Goal: Task Accomplishment & Management: Contribute content

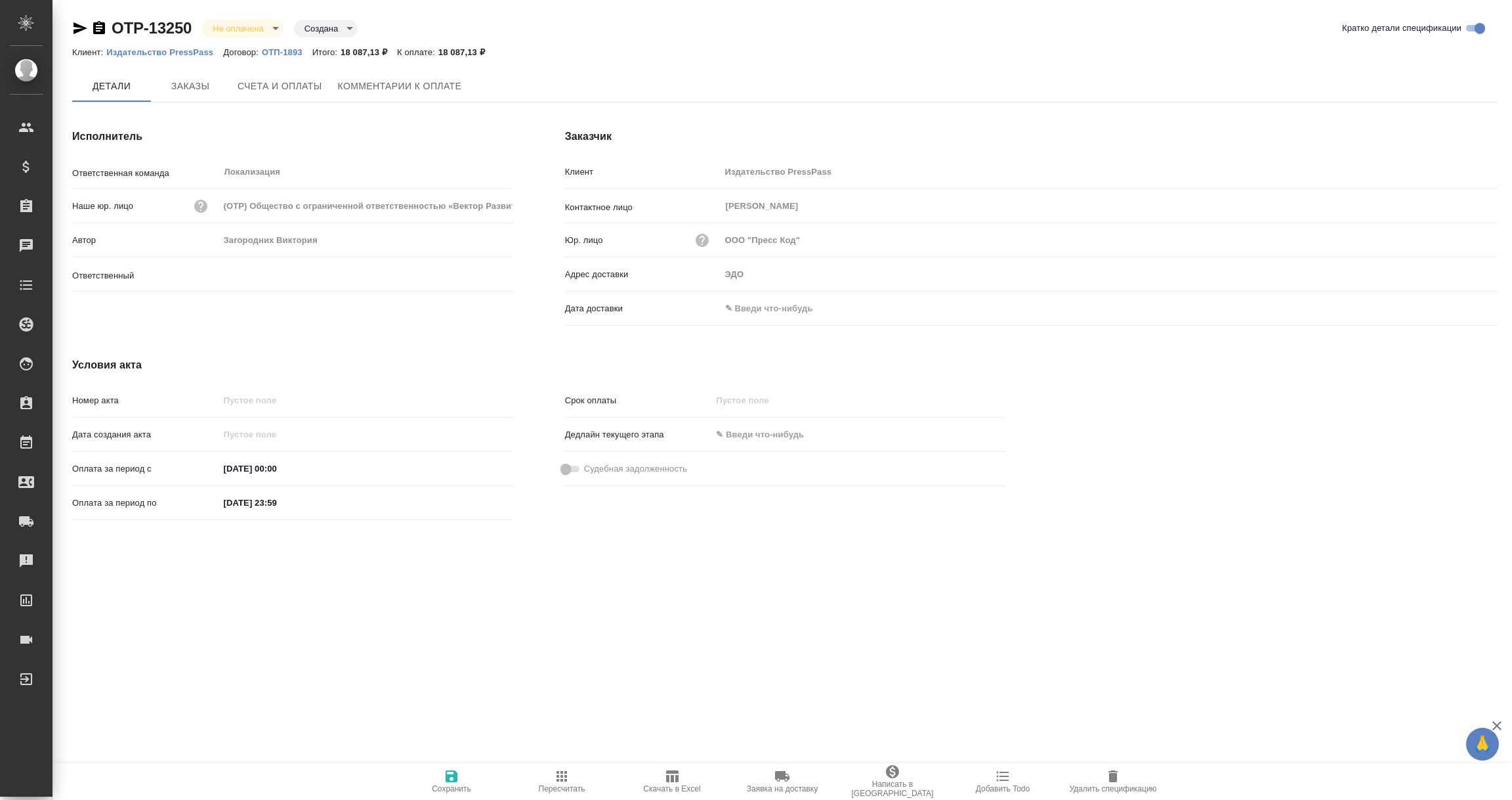
click at [774, 313] on input "text" at bounding box center [778, 307] width 115 height 19
type input "Загородних Виктория"
click at [1460, 302] on icon "button" at bounding box center [1459, 308] width 15 height 15
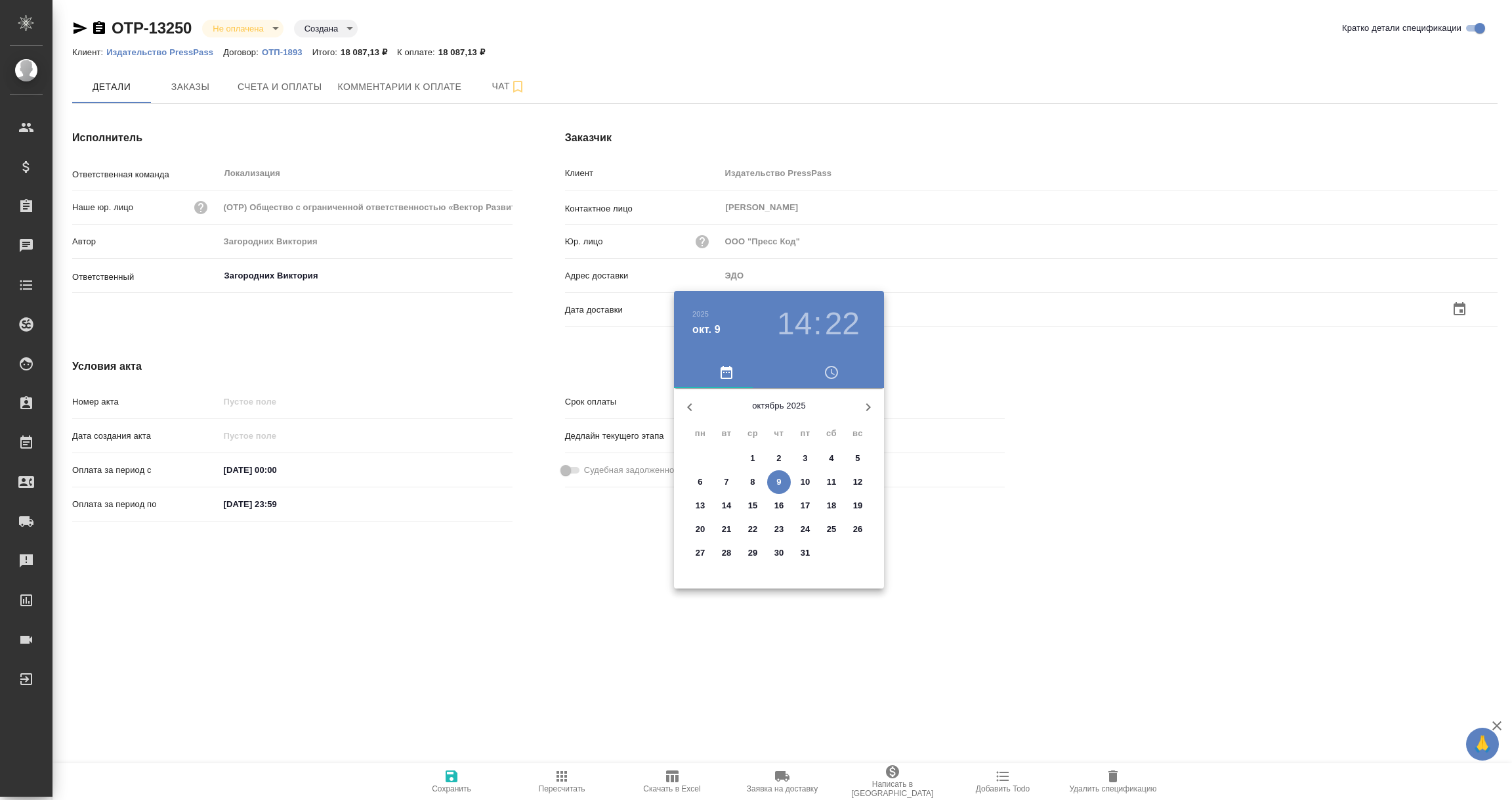
click at [775, 486] on span "9" at bounding box center [779, 482] width 24 height 13
type input "09.10.2025 14:22"
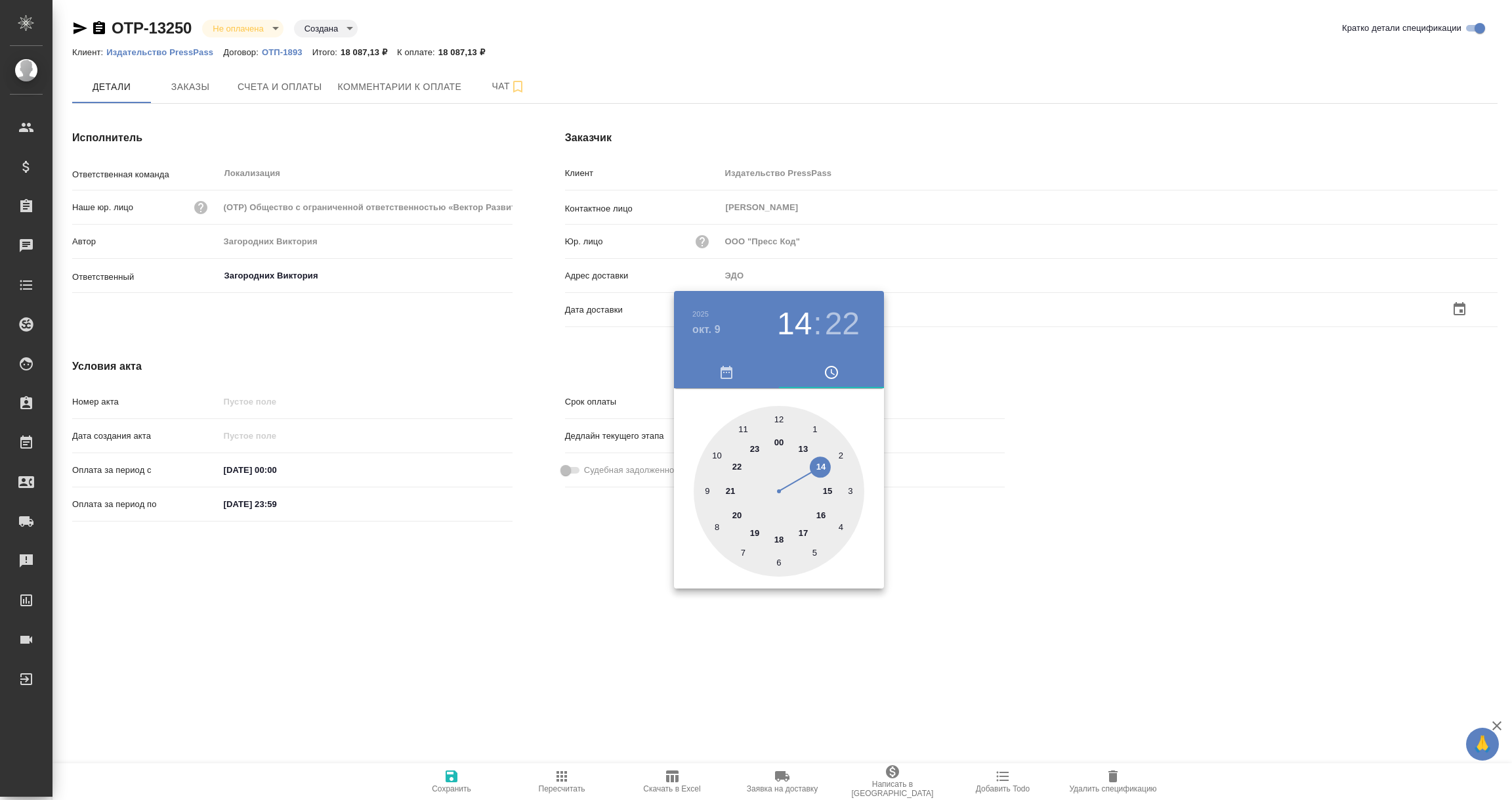
click at [541, 584] on div at bounding box center [756, 400] width 1512 height 800
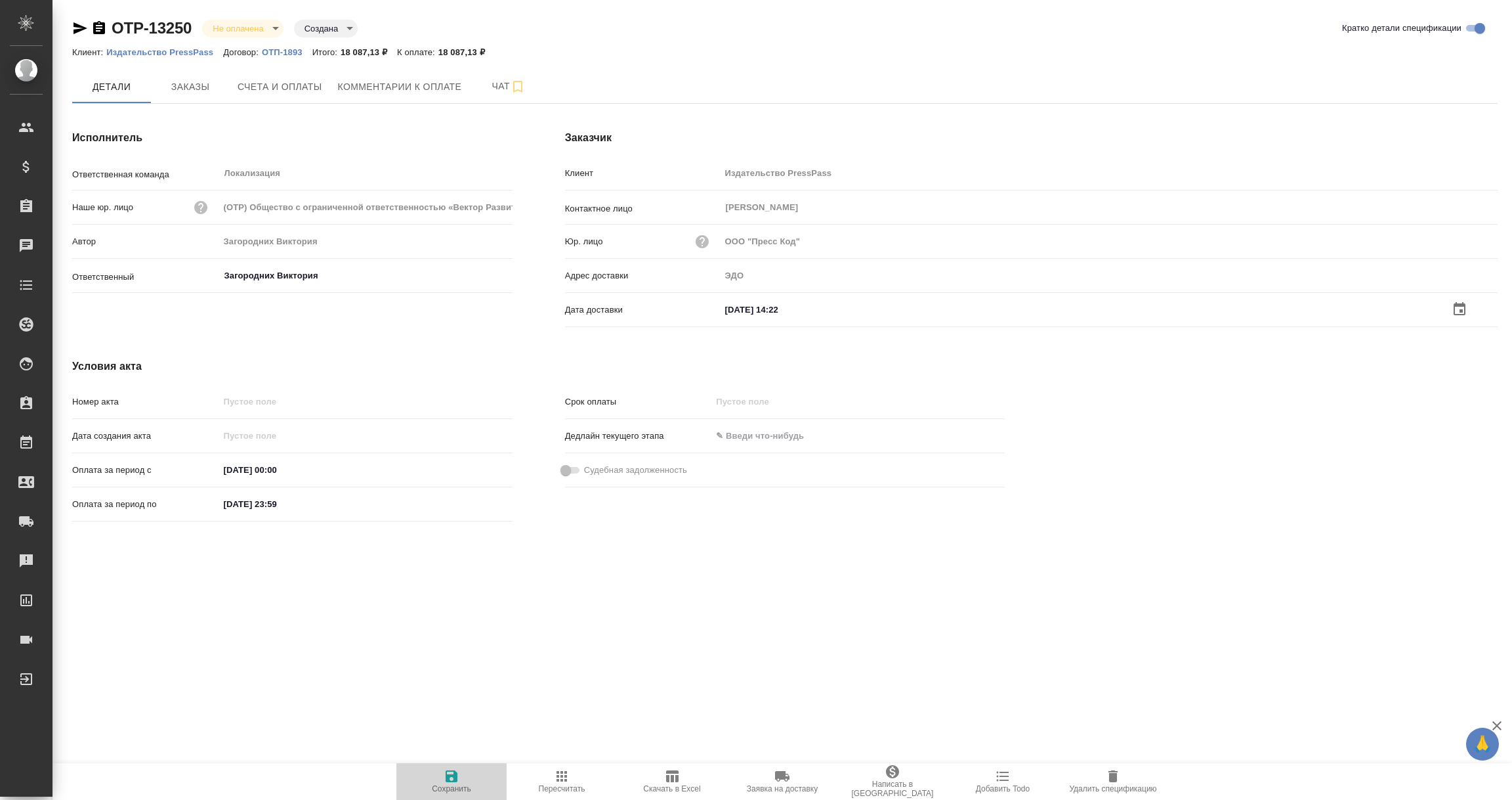
click at [448, 777] on icon "button" at bounding box center [451, 776] width 12 height 12
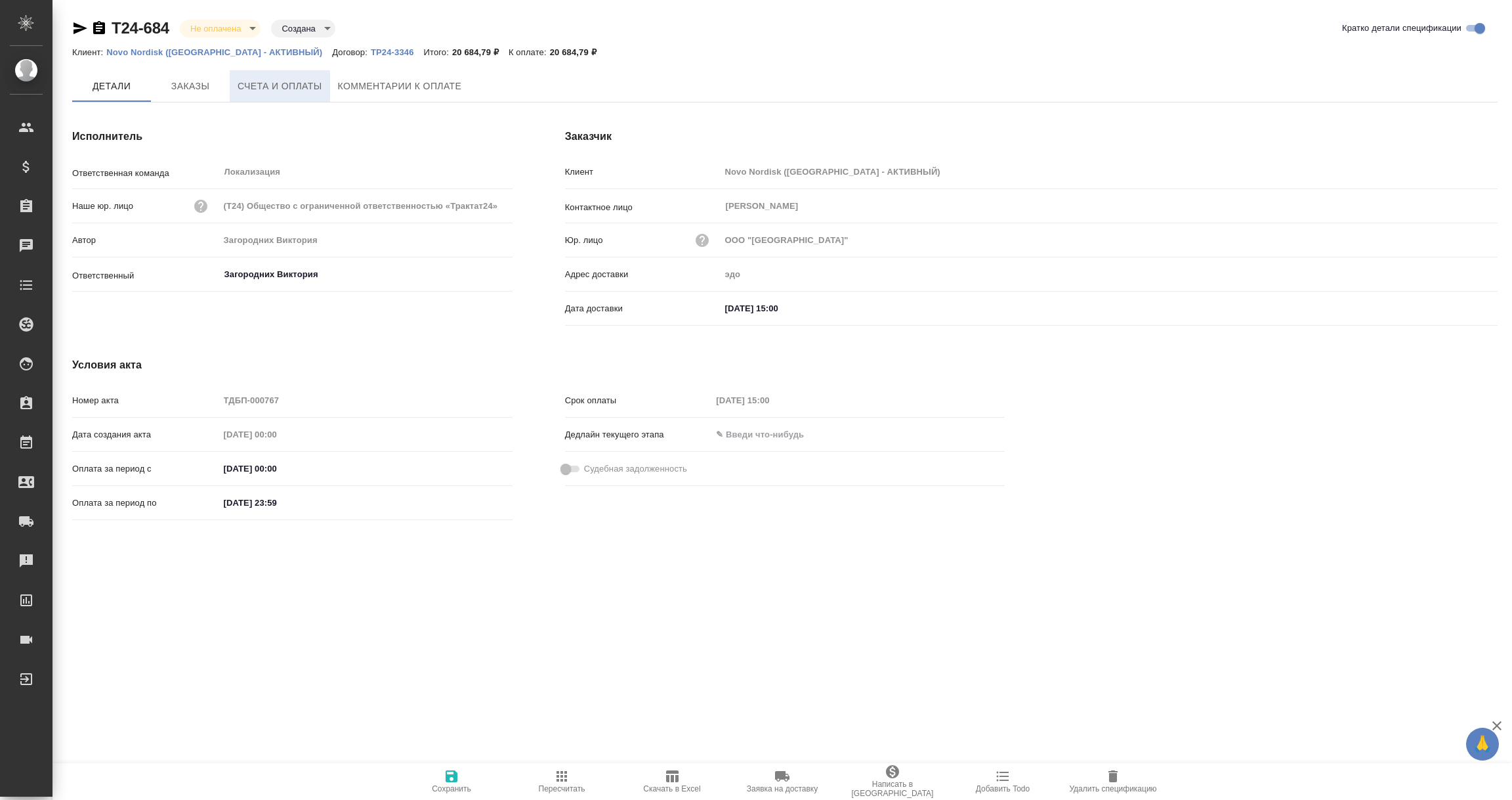
click at [303, 82] on span "Счета и оплаты" at bounding box center [279, 86] width 84 height 16
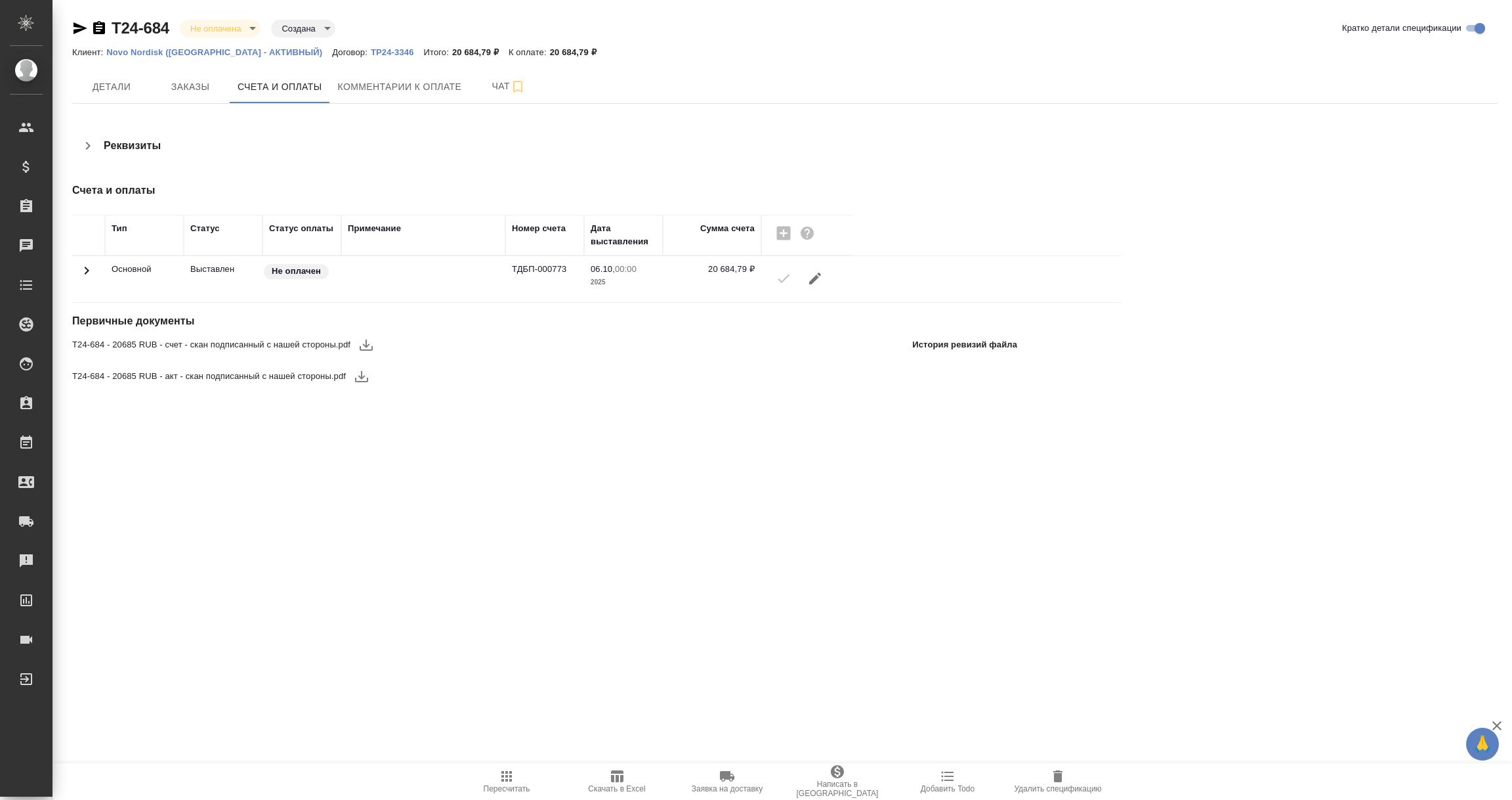
click at [367, 348] on icon "button" at bounding box center [365, 344] width 15 height 15
click at [358, 379] on icon "button" at bounding box center [361, 376] width 15 height 15
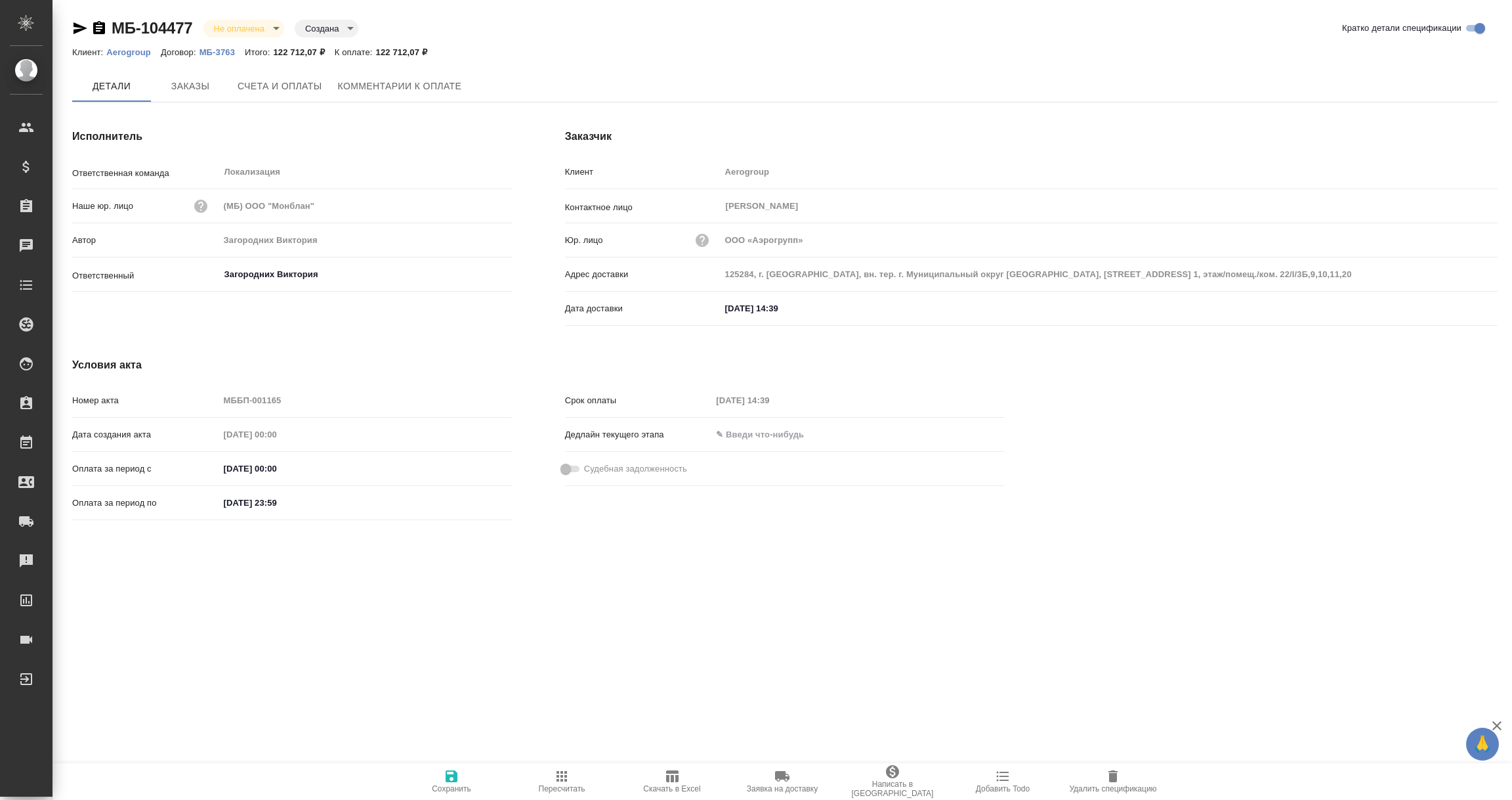
click at [76, 22] on icon "button" at bounding box center [80, 27] width 15 height 15
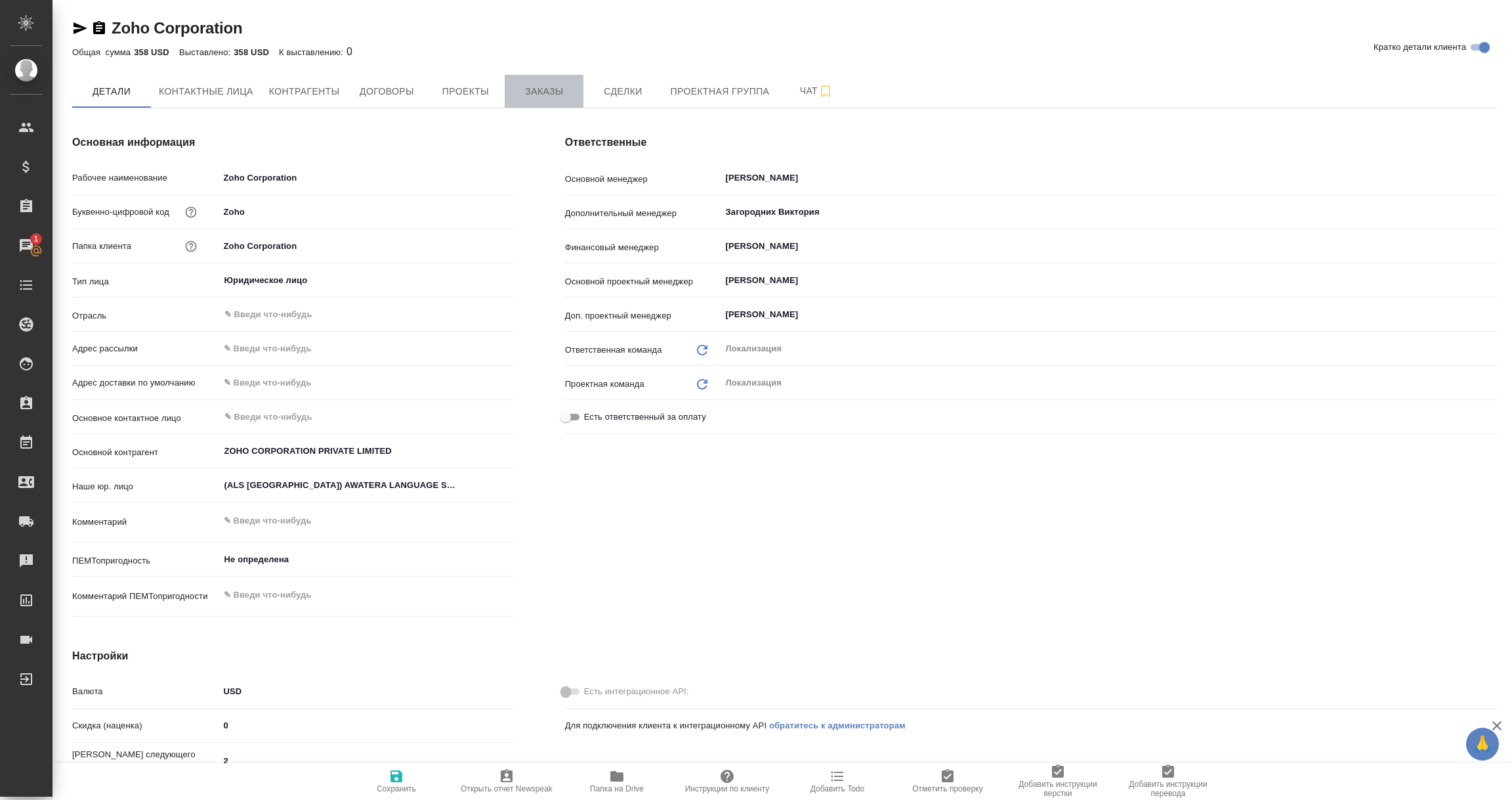
click at [540, 90] on span "Заказы" at bounding box center [543, 92] width 63 height 16
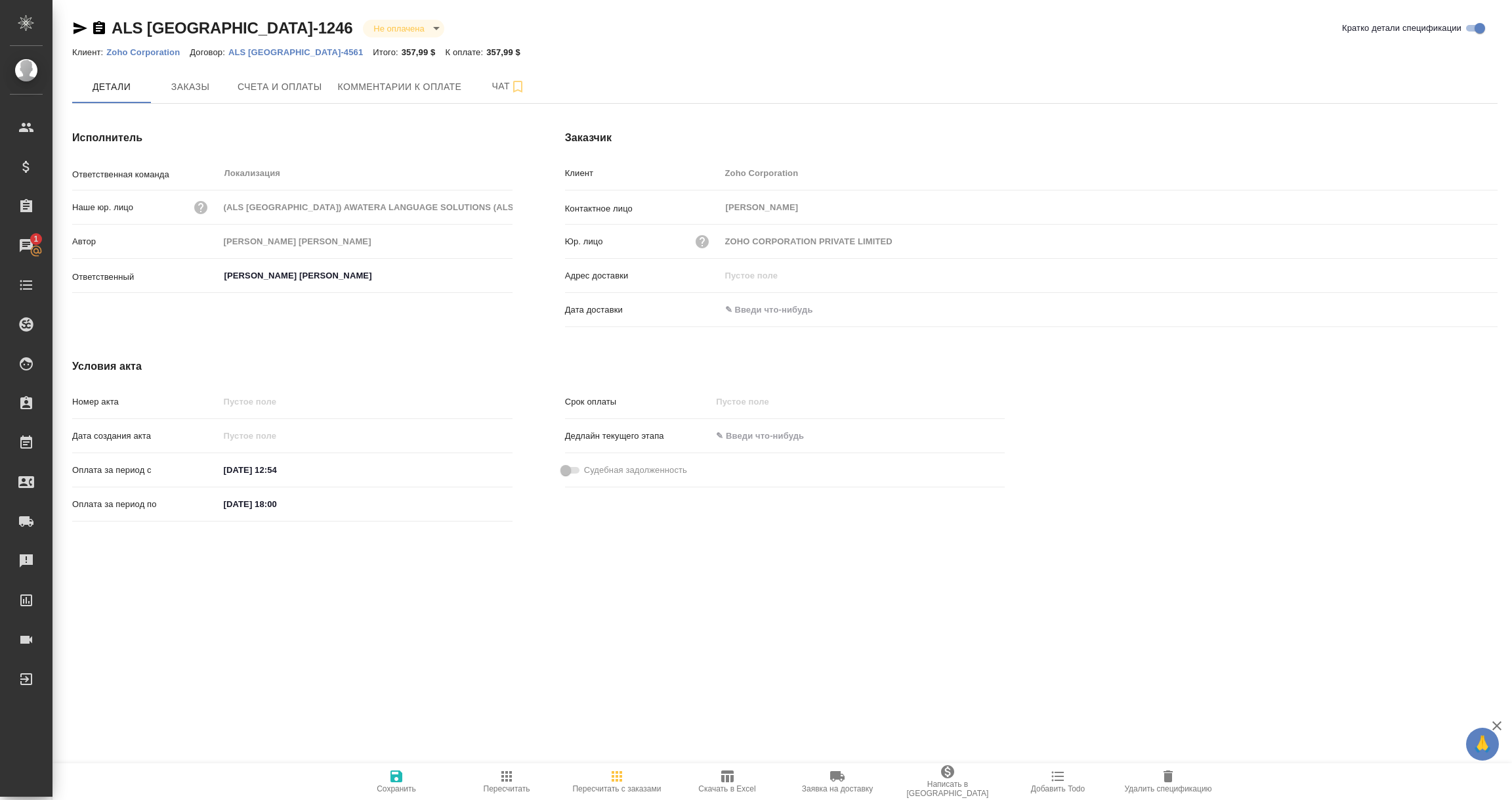
click at [80, 27] on icon "button" at bounding box center [80, 28] width 14 height 12
click at [76, 23] on icon "button" at bounding box center [80, 28] width 14 height 12
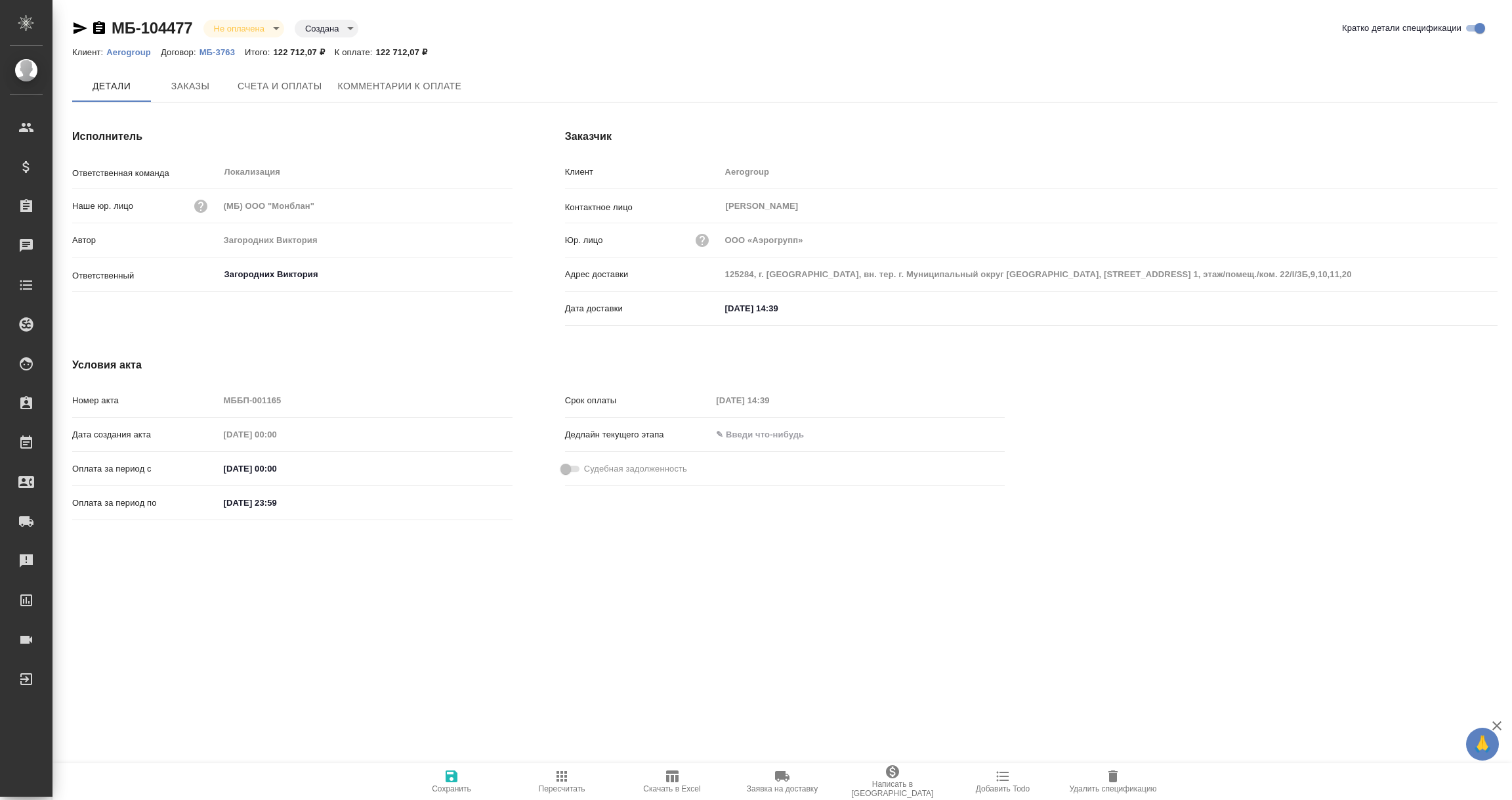
click at [407, 80] on span "Комментарии к оплате" at bounding box center [400, 86] width 124 height 16
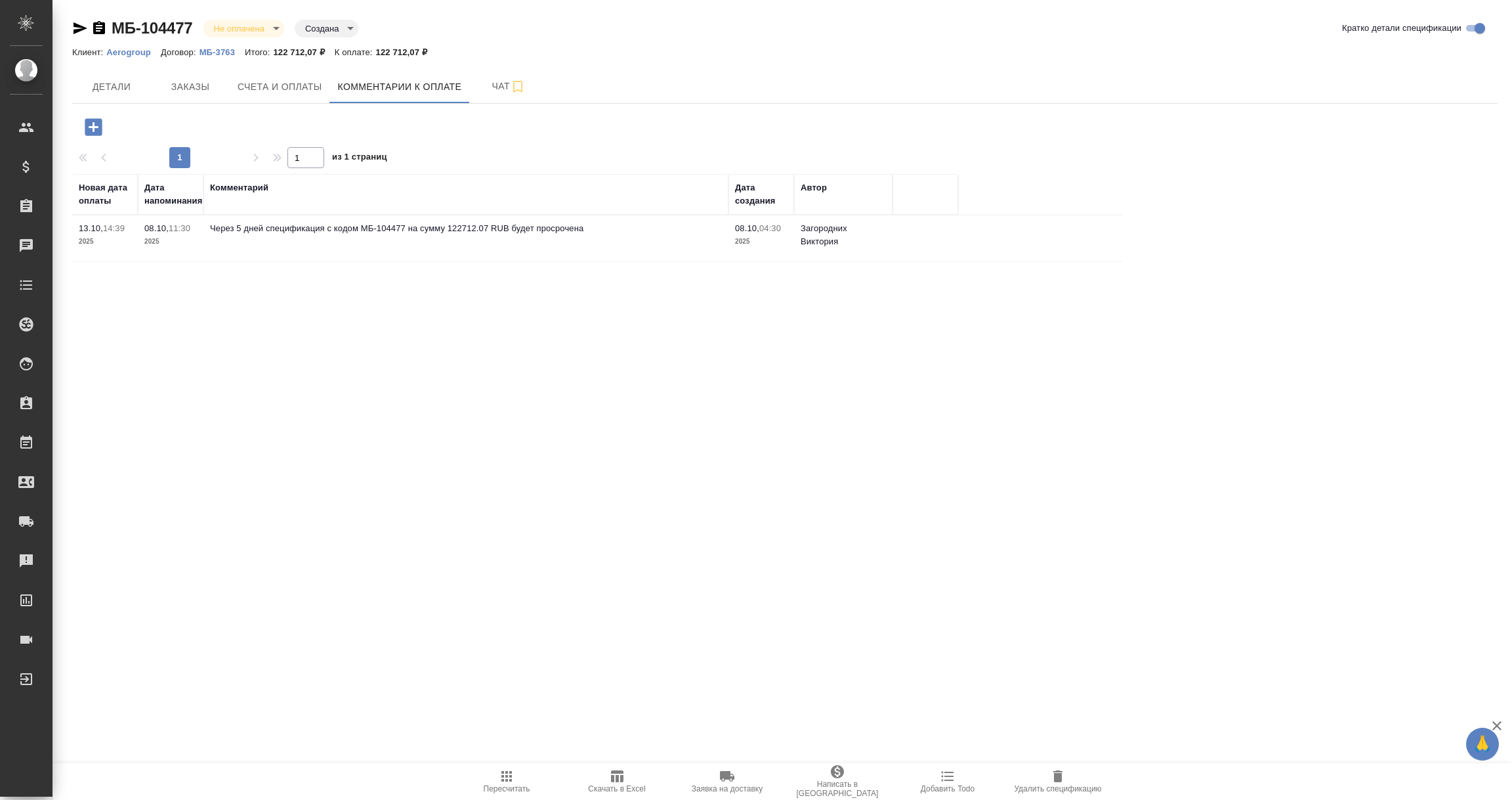
click at [97, 121] on icon "button" at bounding box center [92, 126] width 17 height 17
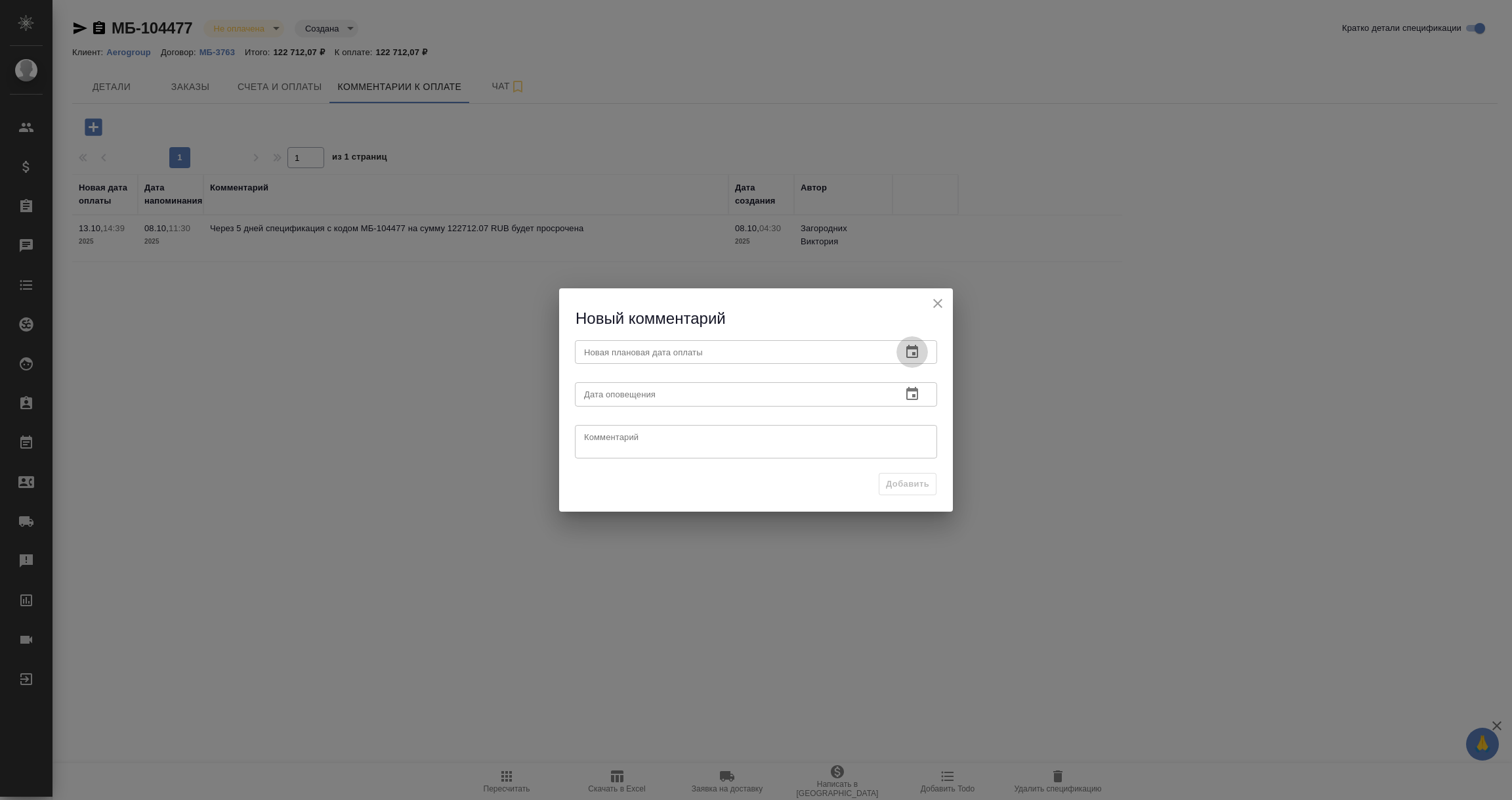
click at [911, 354] on icon "button" at bounding box center [912, 351] width 15 height 15
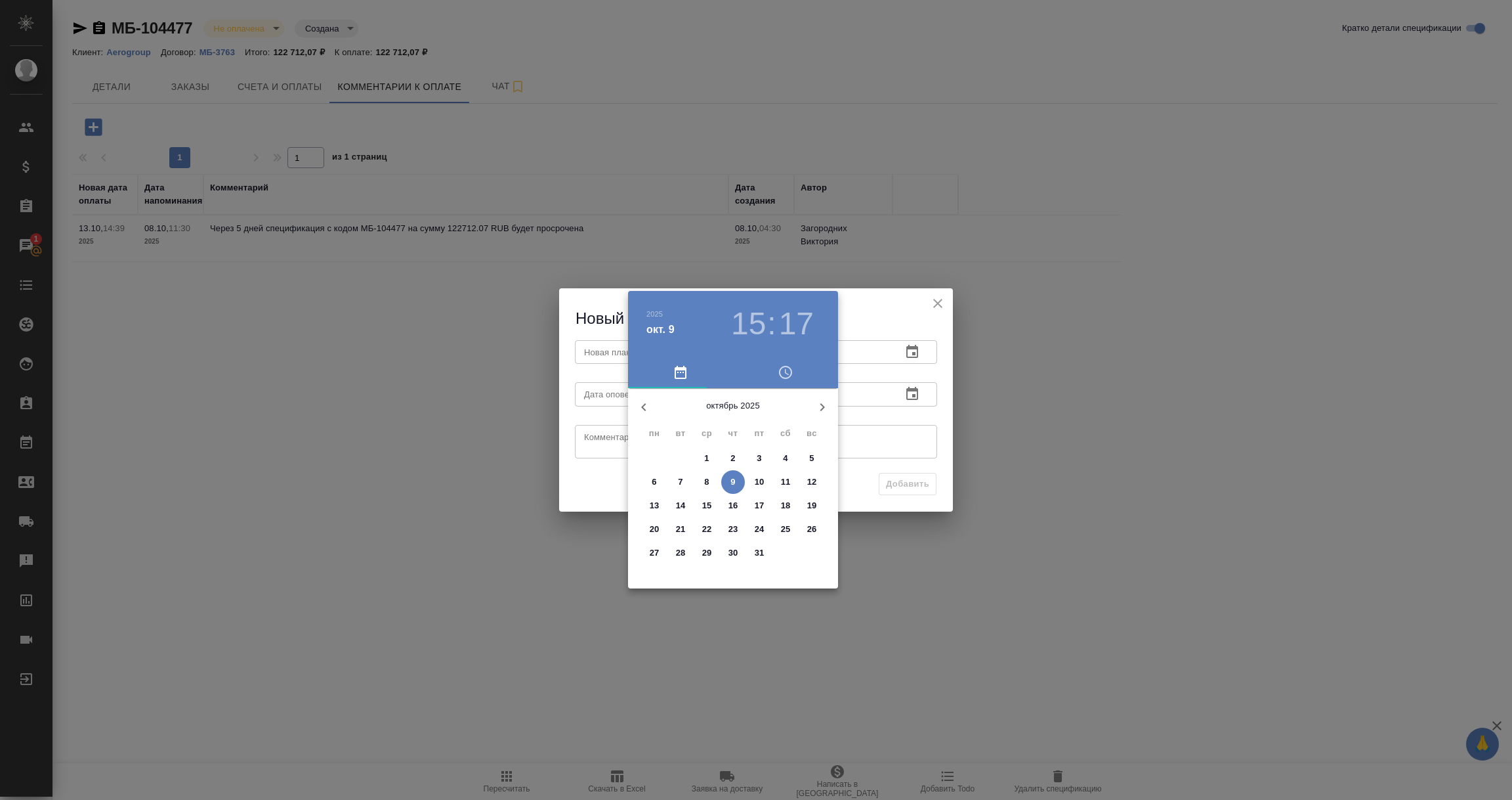
click at [766, 480] on span "10" at bounding box center [760, 482] width 24 height 13
type input "[DATE] 15:17"
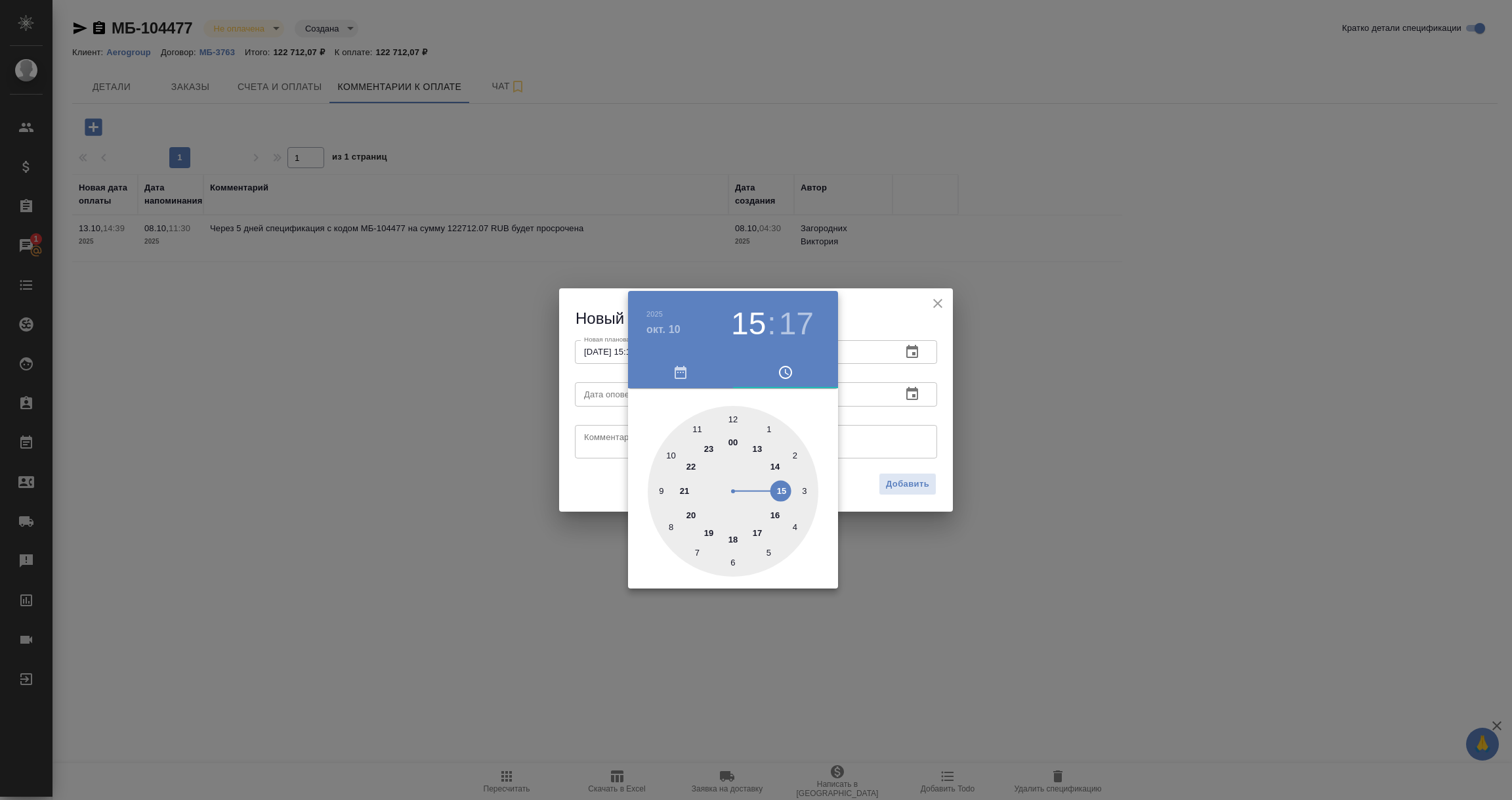
click at [868, 420] on div at bounding box center [756, 400] width 1512 height 800
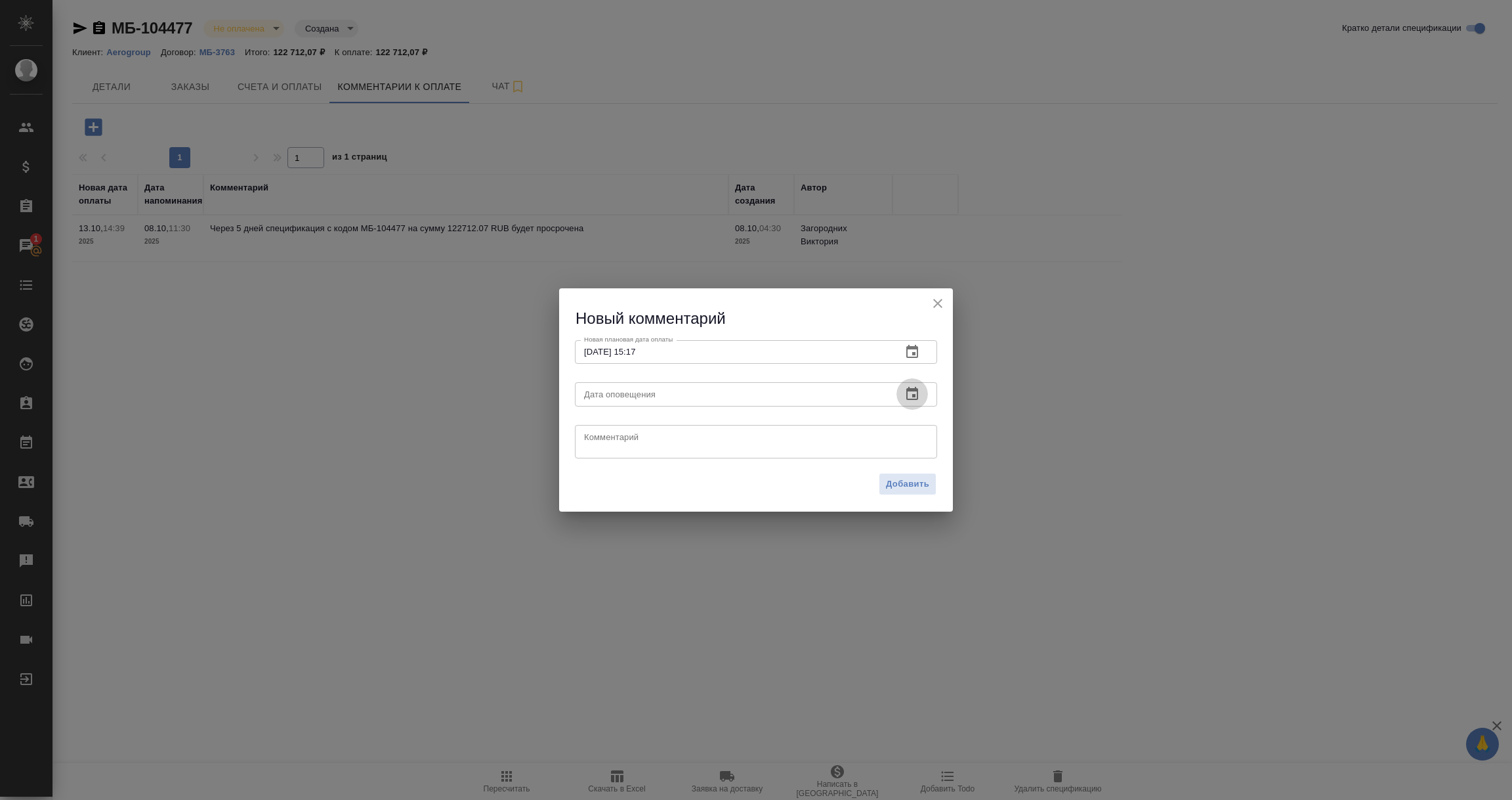
click at [913, 391] on icon "button" at bounding box center [912, 393] width 12 height 13
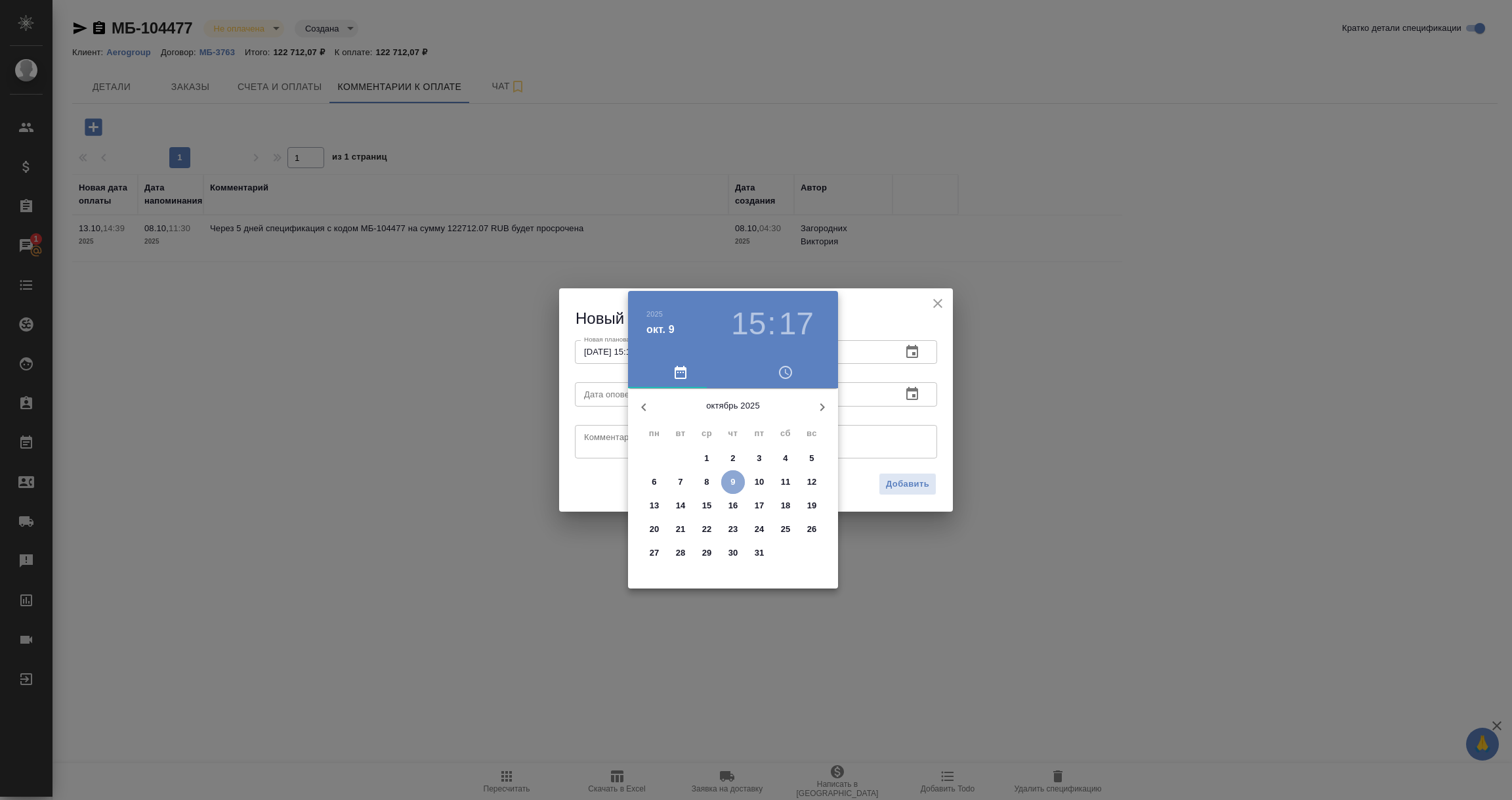
click at [729, 475] on span "9" at bounding box center [733, 482] width 24 height 13
type input "[DATE] 15:17"
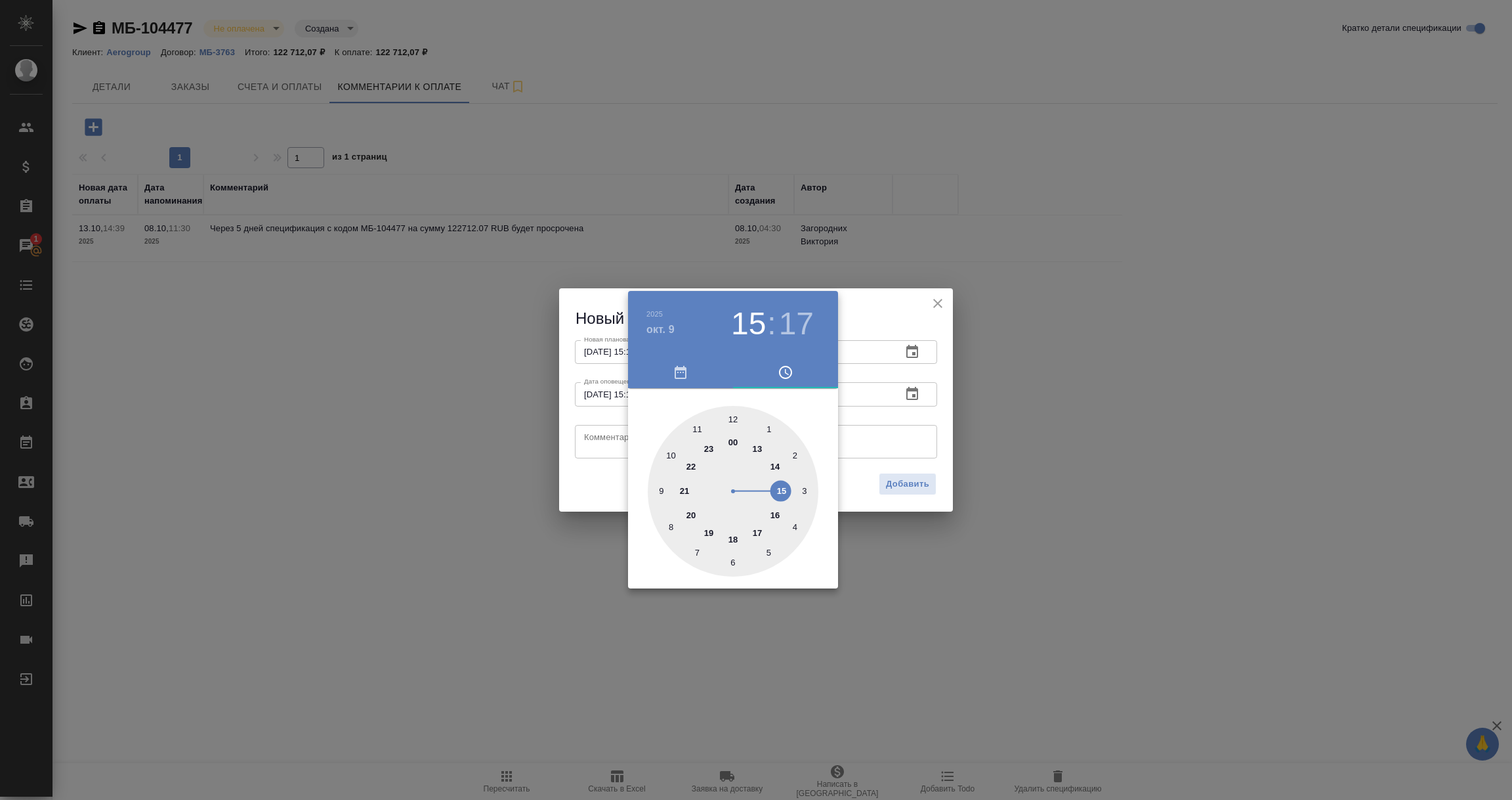
click at [597, 436] on div at bounding box center [756, 400] width 1512 height 800
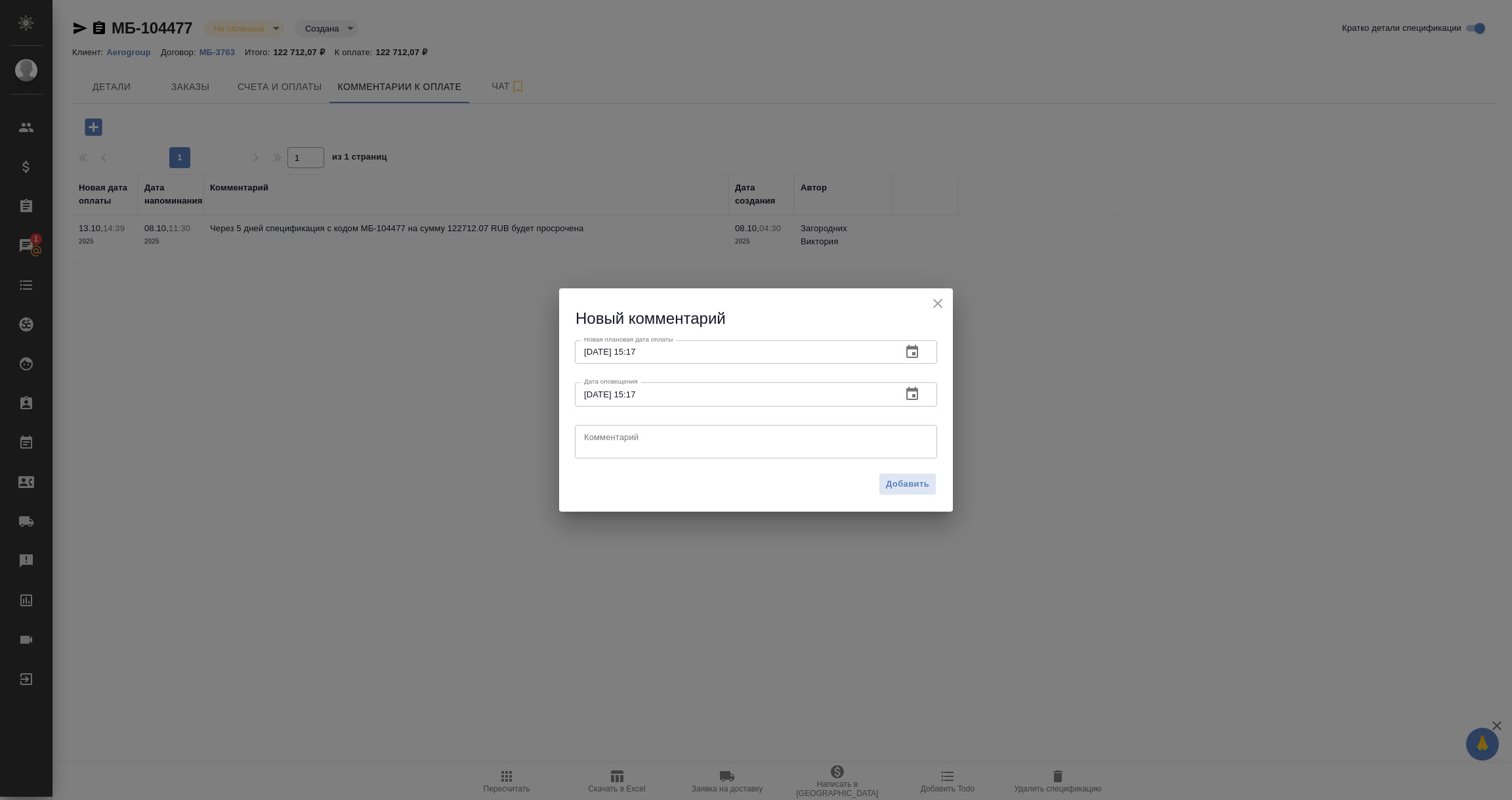
click at [596, 436] on textarea at bounding box center [755, 442] width 344 height 20
type textarea "Клиент: оплата [DATE]"
click at [911, 490] on span "Добавить" at bounding box center [907, 484] width 44 height 15
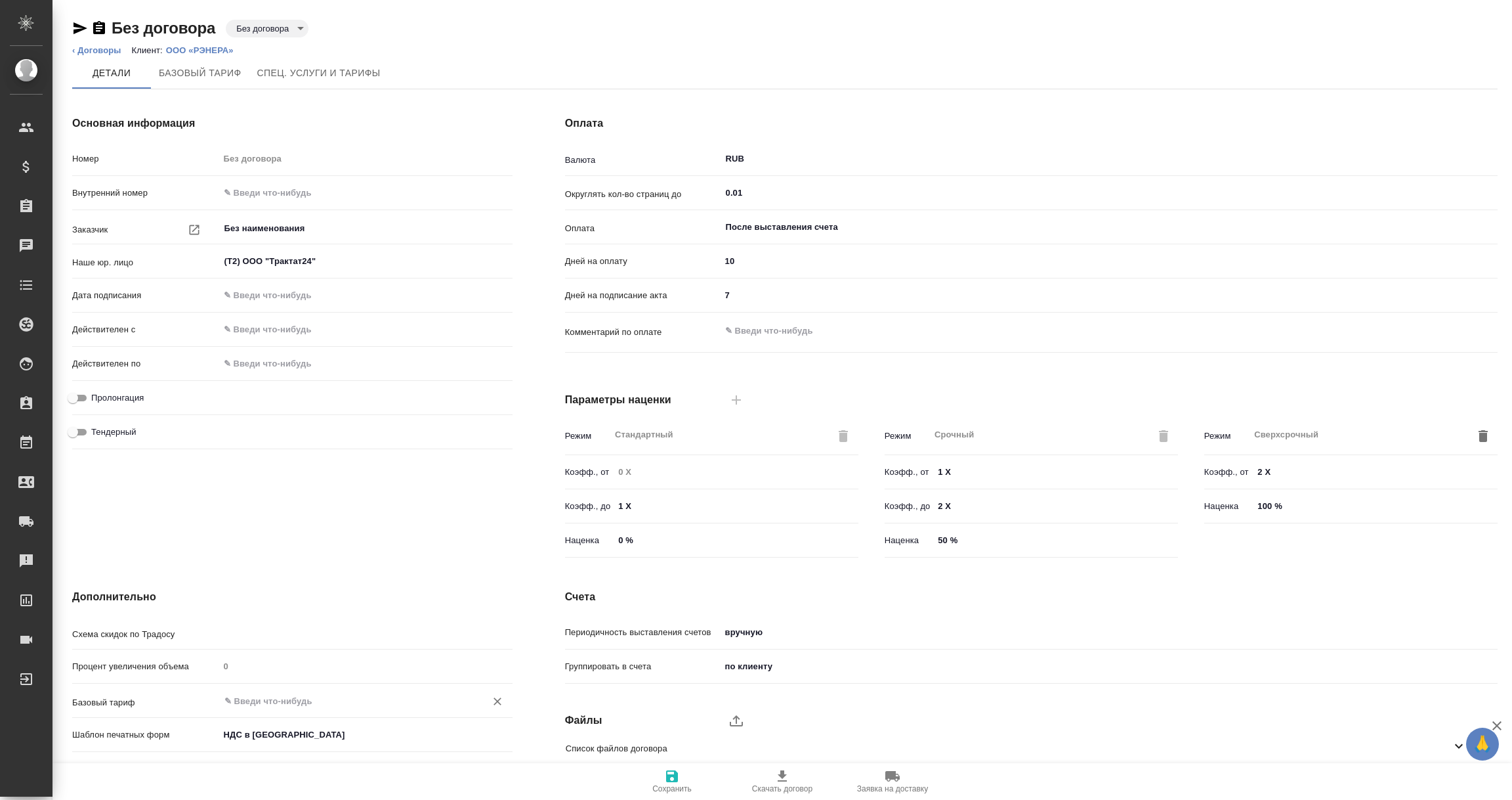
type input "Стандартный шаблон - 30-70-100 - ВЫБЕРИ МЕНЯ!"
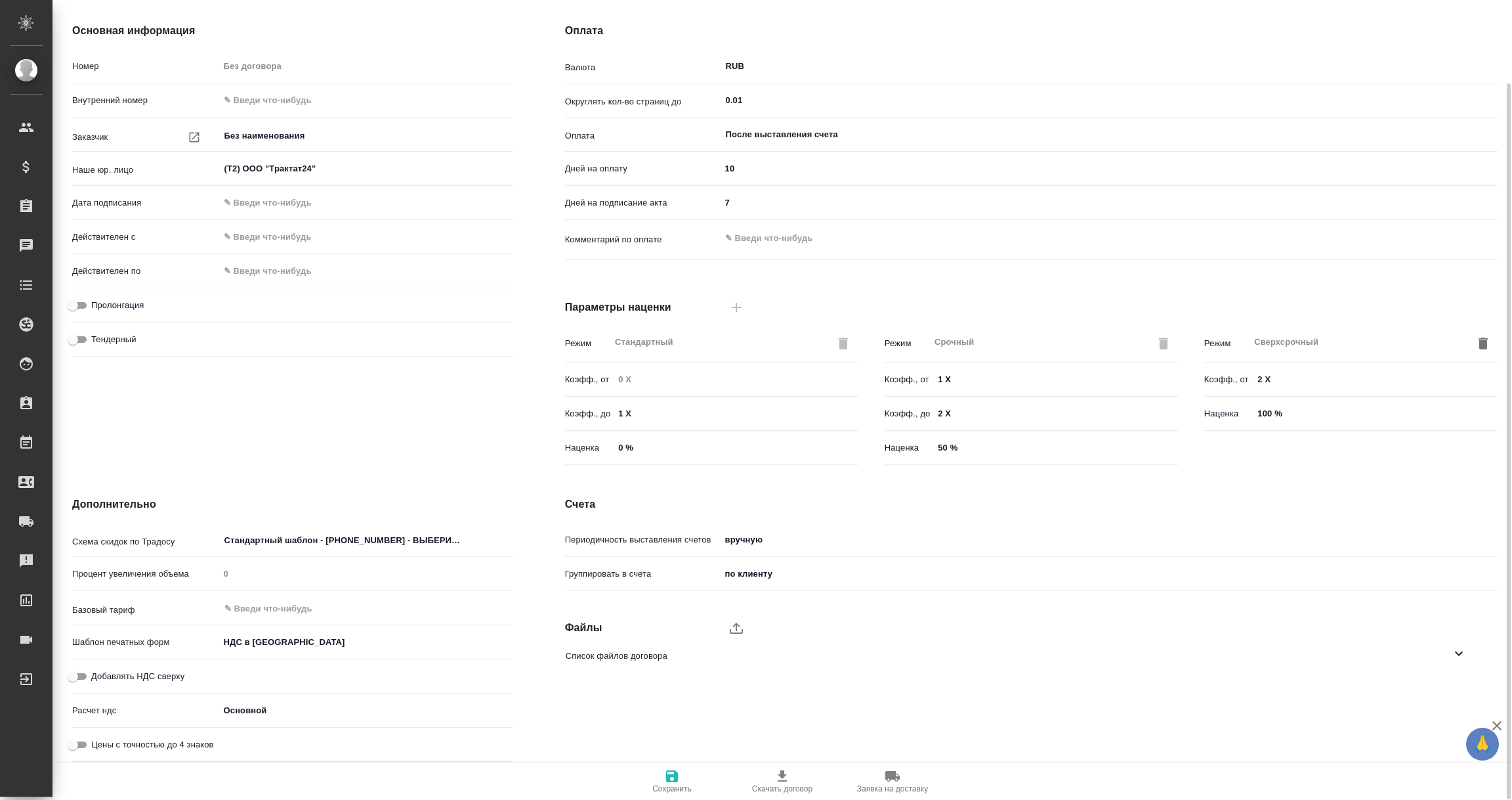
click at [77, 676] on input "Добавлять НДС сверху" at bounding box center [73, 676] width 47 height 15
checkbox input "true"
click at [667, 778] on icon "button" at bounding box center [672, 776] width 12 height 12
click at [672, 779] on icon "button" at bounding box center [672, 776] width 15 height 15
